Goal: Download file/media

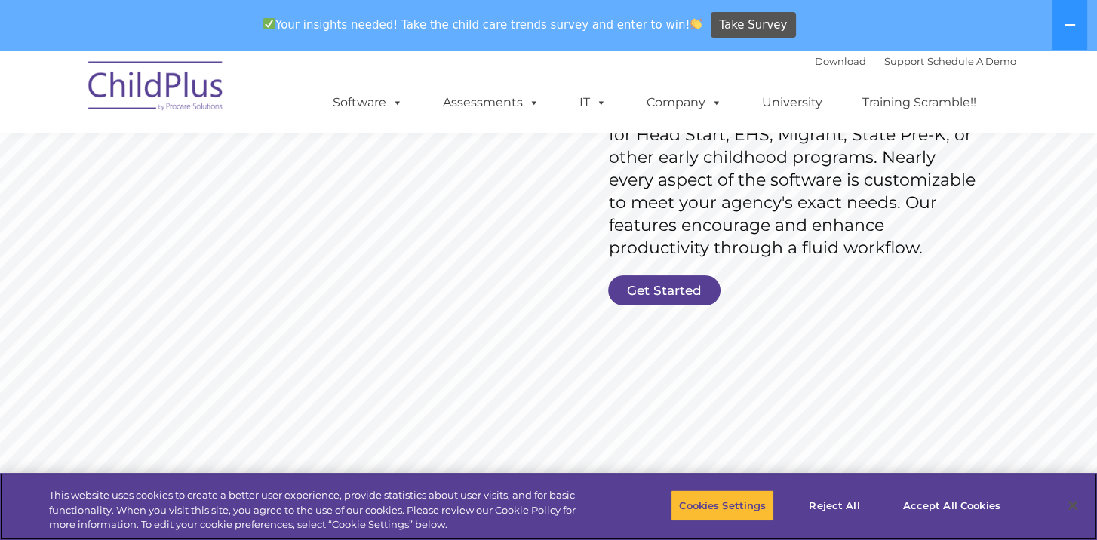
scroll to position [287, 0]
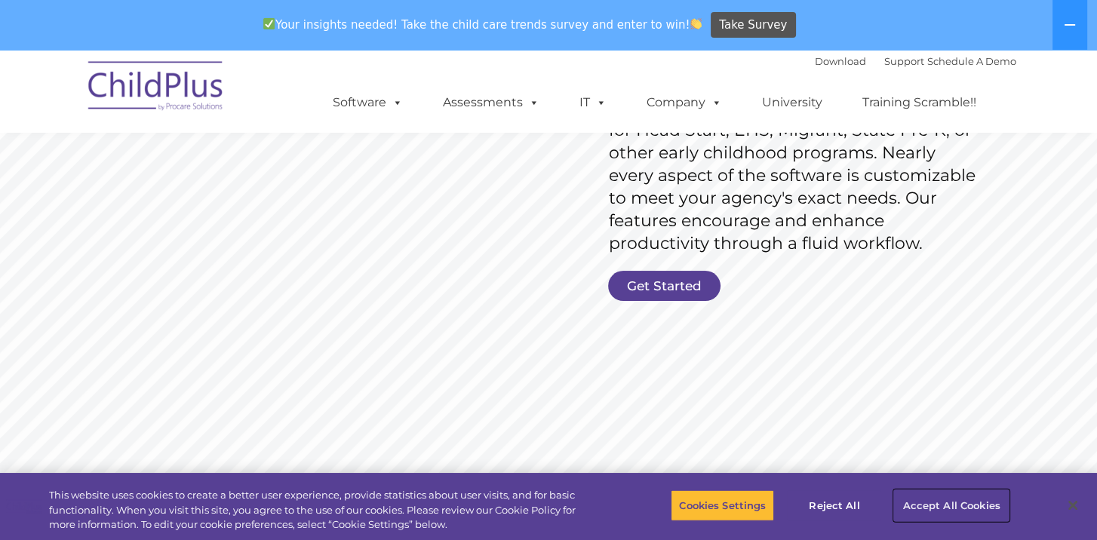
click at [935, 508] on button "Accept All Cookies" at bounding box center [951, 506] width 114 height 32
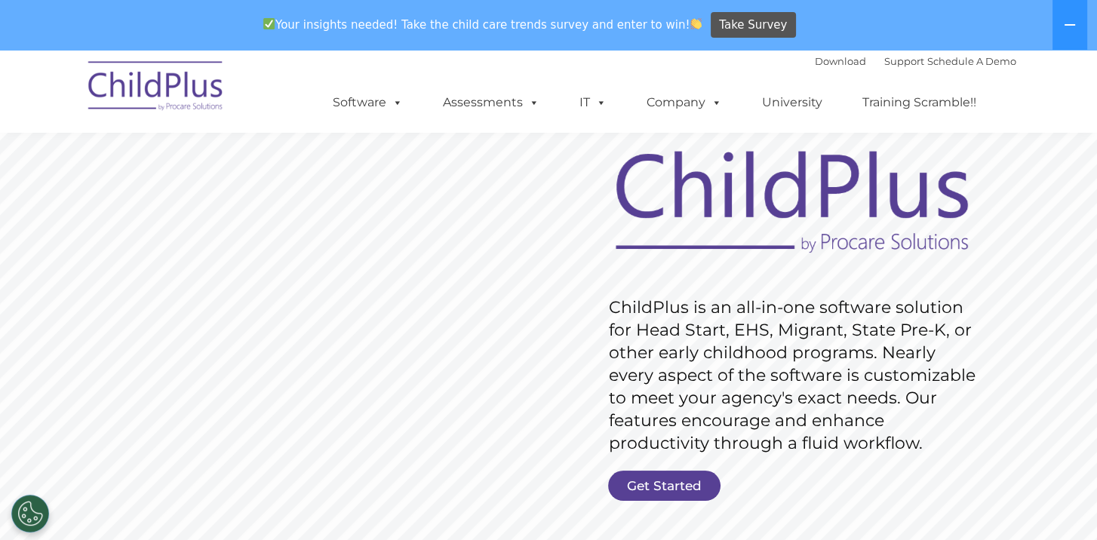
scroll to position [0, 0]
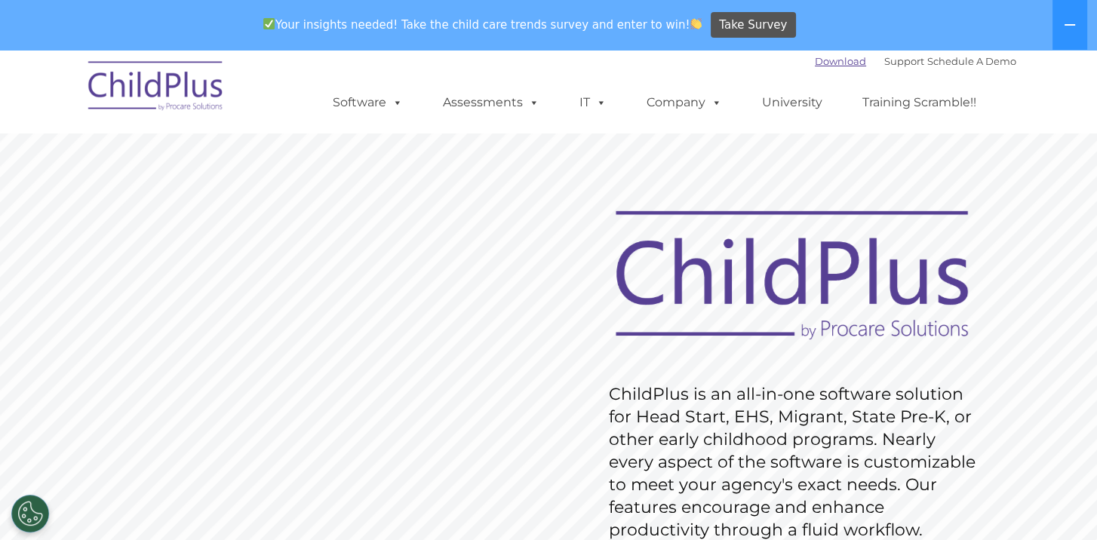
click at [822, 60] on link "Download" at bounding box center [840, 61] width 51 height 12
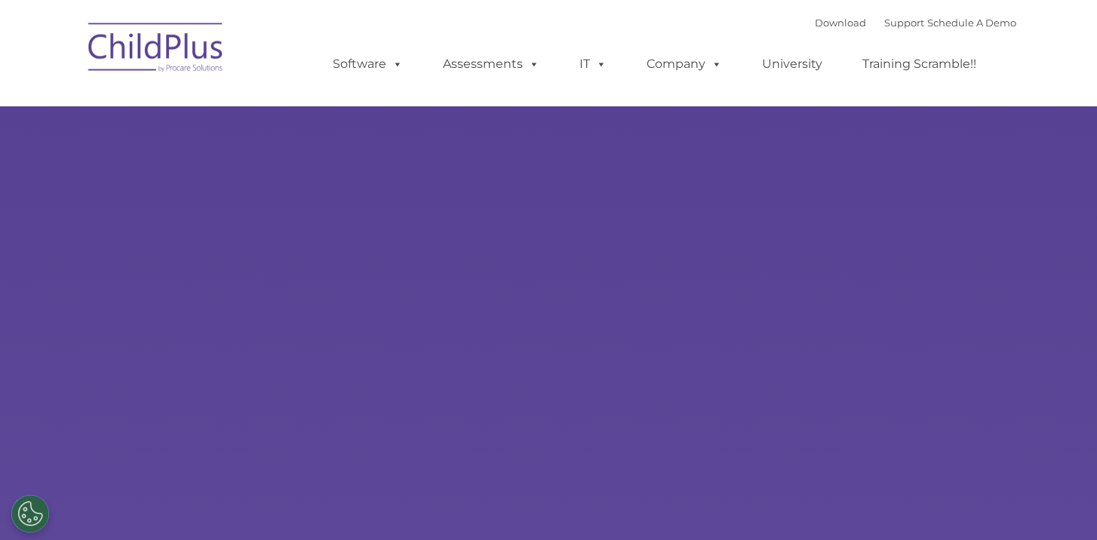
select select "MEDIUM"
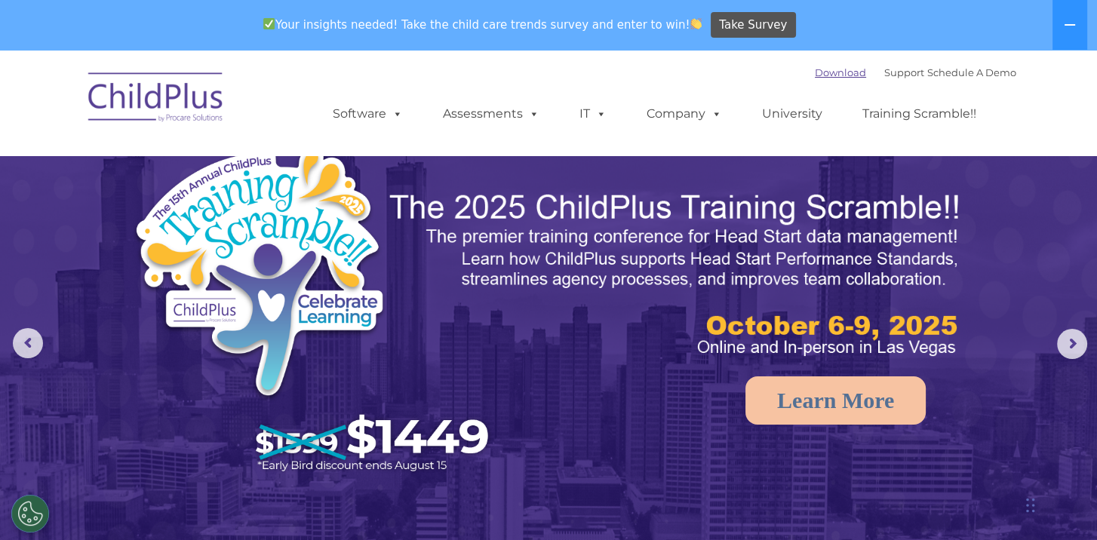
click at [819, 69] on link "Download" at bounding box center [840, 72] width 51 height 12
